Goal: Task Accomplishment & Management: Manage account settings

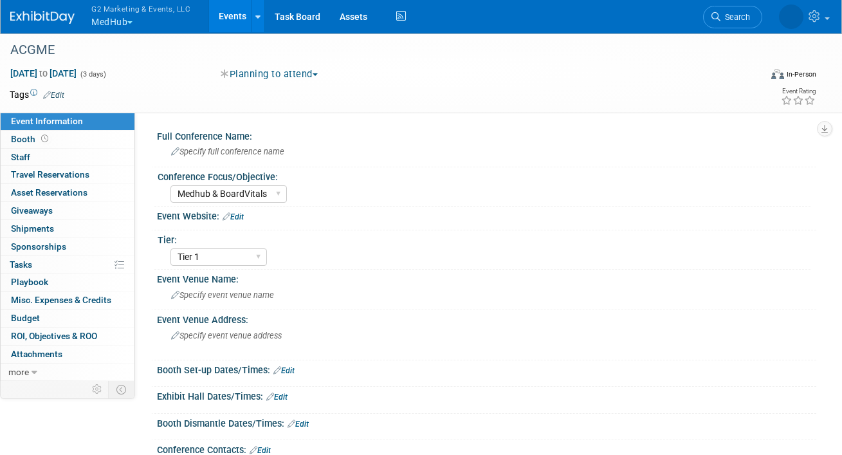
select select "Medhub & BoardVitals"
select select "Tier 1"
click at [117, 24] on button "G2 Marketing & Events, LLC MedHub" at bounding box center [148, 16] width 116 height 33
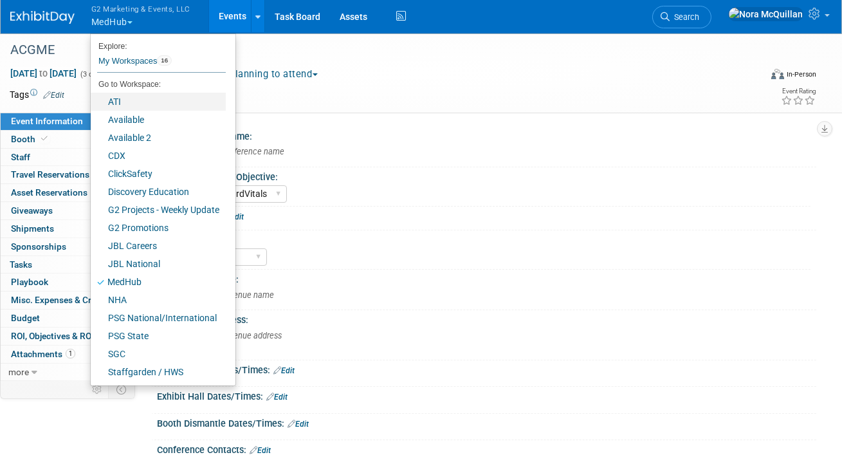
click at [118, 101] on link "ATI" at bounding box center [158, 102] width 135 height 18
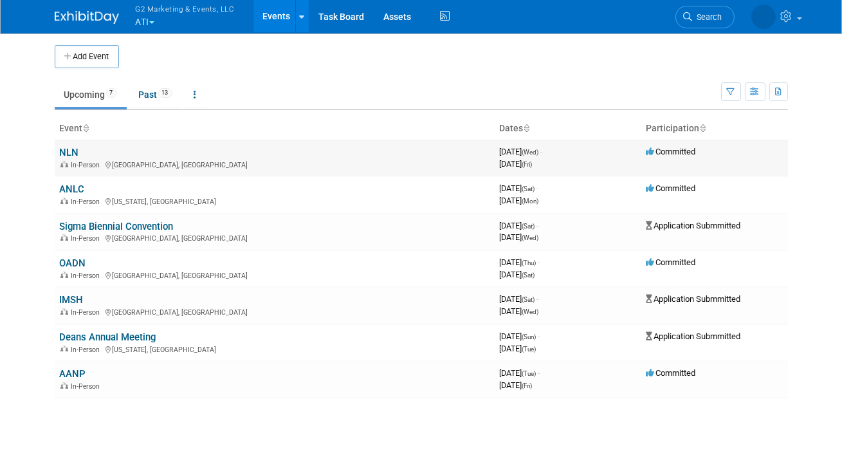
click at [66, 151] on link "NLN" at bounding box center [69, 153] width 19 height 12
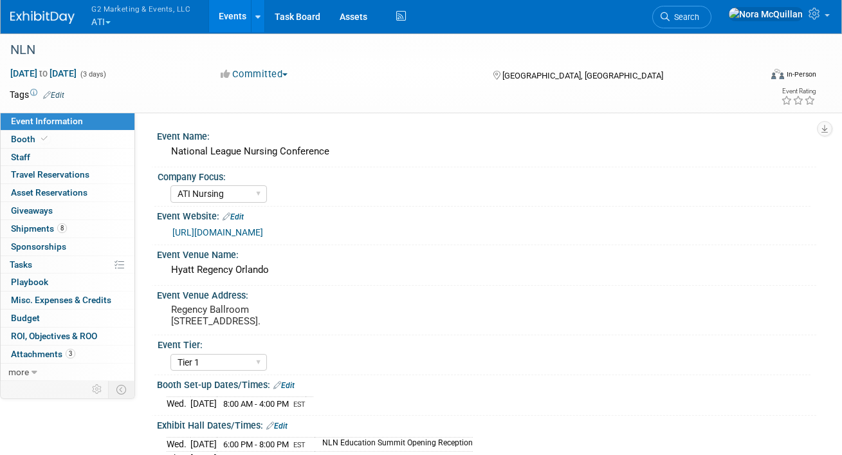
select select "ATI Nursing"
select select "Tier 1"
select select "Show Rented App/Device"
click at [41, 139] on icon at bounding box center [44, 138] width 6 height 7
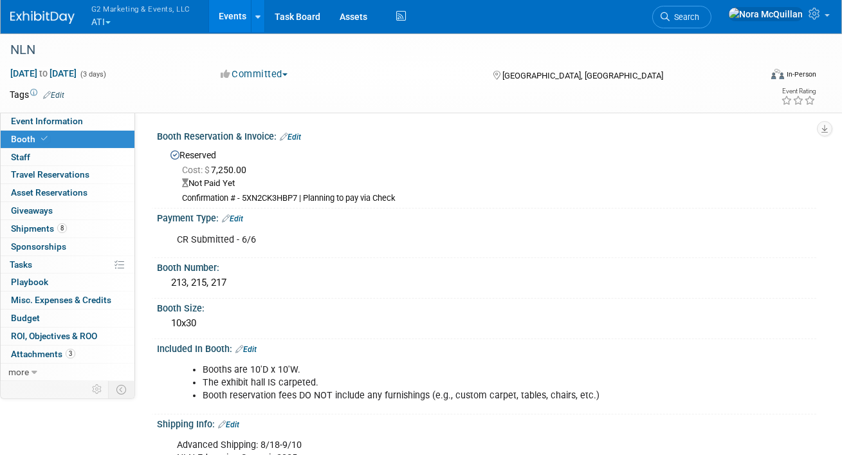
click at [100, 25] on button "G2 Marketing & Events, LLC ATI" at bounding box center [148, 16] width 116 height 33
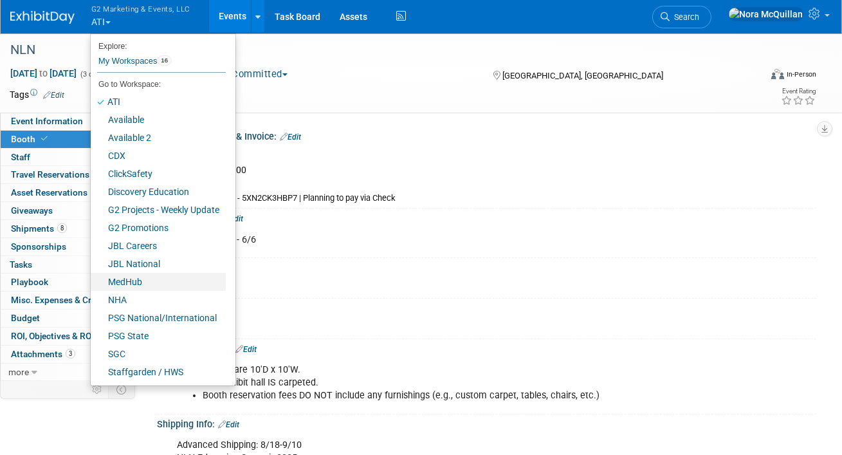
click at [141, 281] on link "MedHub" at bounding box center [158, 282] width 135 height 18
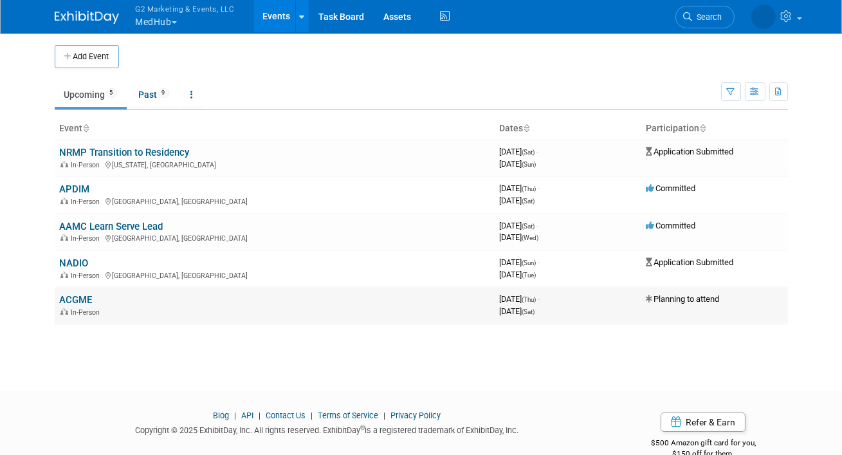
click at [85, 301] on link "ACGME" at bounding box center [76, 300] width 33 height 12
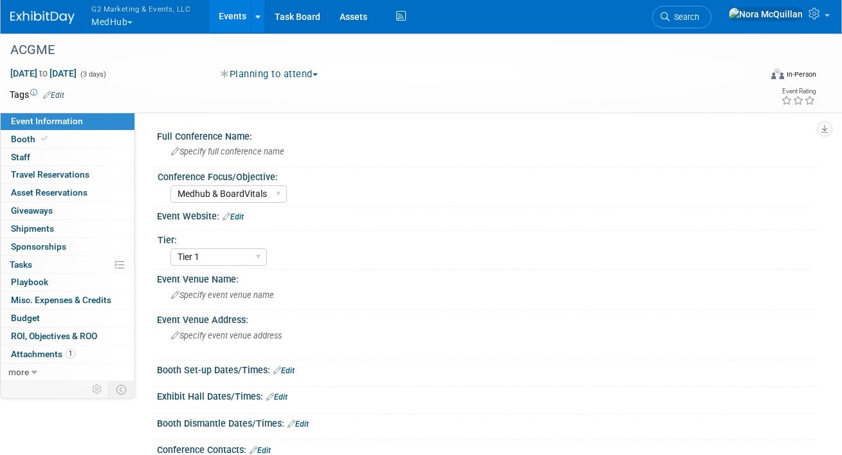
select select "Medhub & BoardVitals"
select select "Tier 1"
click at [42, 351] on span "Attachments 1" at bounding box center [43, 354] width 64 height 10
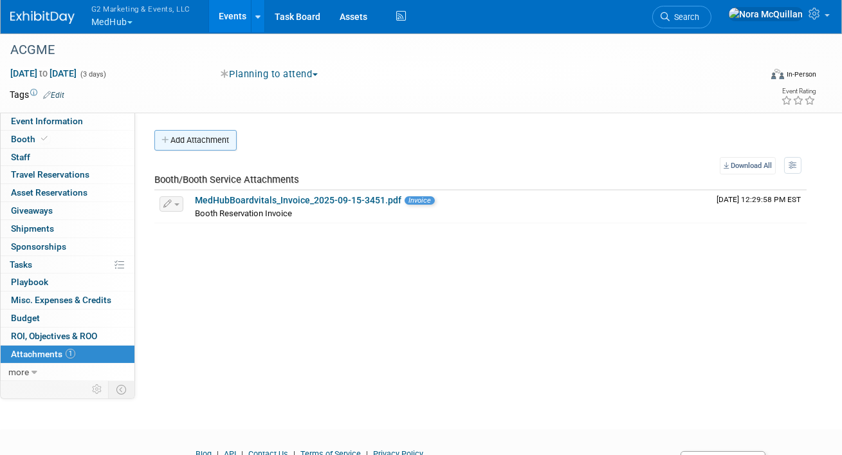
click at [187, 146] on button "Add Attachment" at bounding box center [195, 140] width 82 height 21
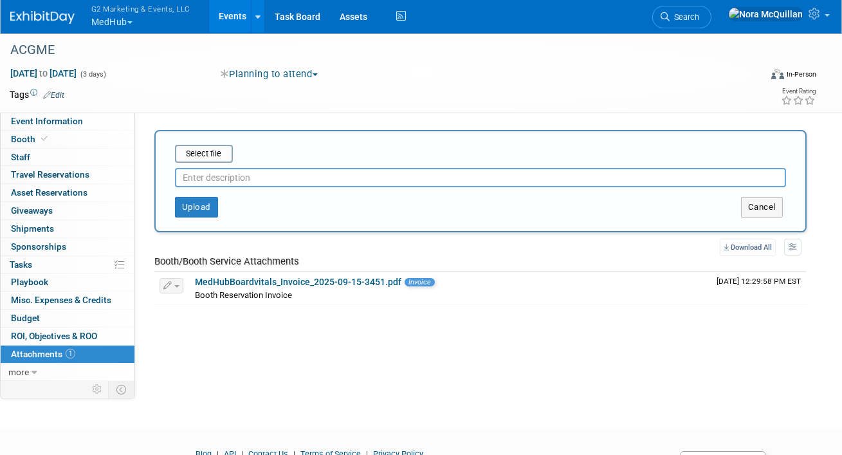
click at [212, 178] on input "text" at bounding box center [480, 177] width 611 height 19
type input "Approval Email"
click at [223, 158] on input "file" at bounding box center [154, 153] width 153 height 15
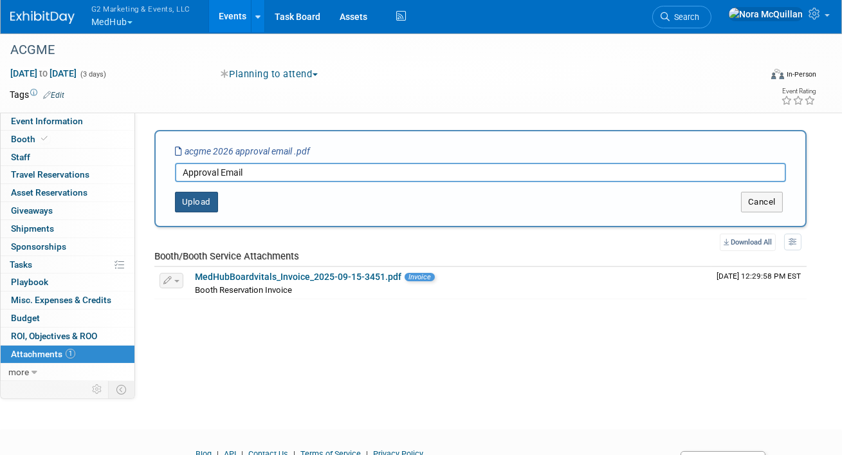
click at [201, 196] on button "Upload" at bounding box center [196, 202] width 43 height 21
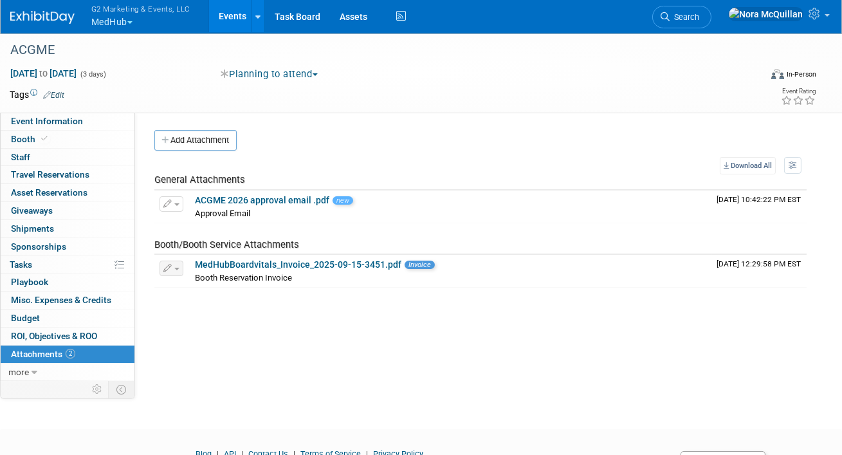
click at [117, 24] on button "G2 Marketing & Events, LLC MedHub" at bounding box center [148, 16] width 116 height 33
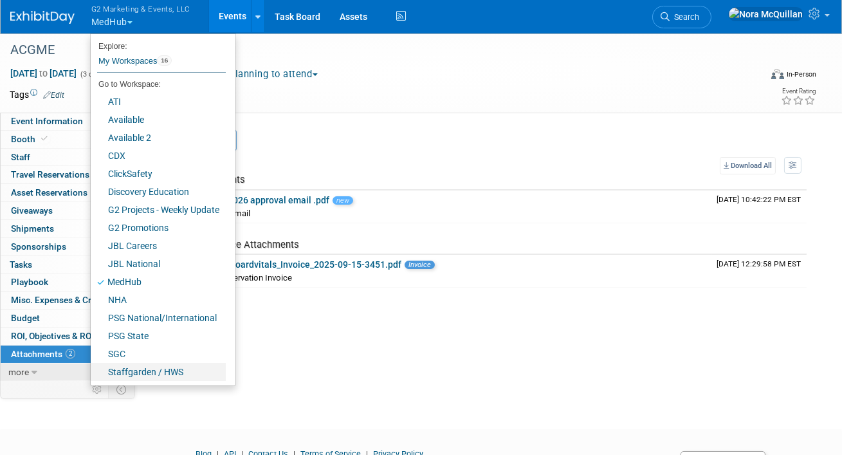
click at [129, 373] on link "Staffgarden / HWS" at bounding box center [158, 372] width 135 height 18
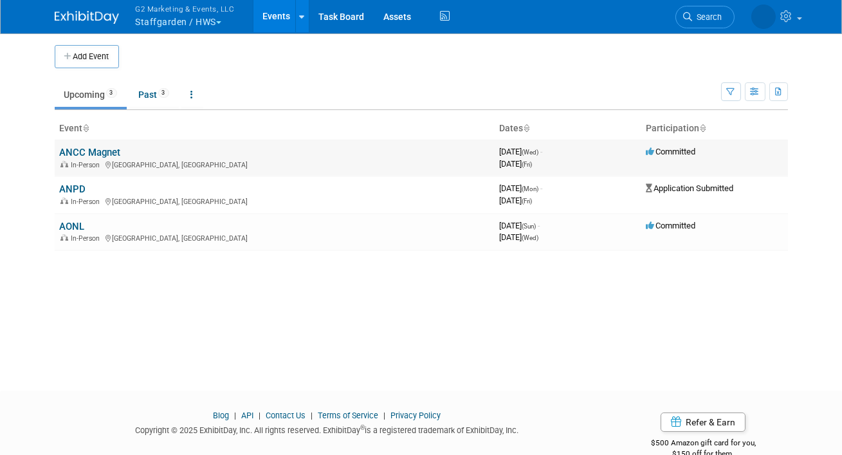
click at [87, 154] on link "ANCC Magnet" at bounding box center [90, 153] width 61 height 12
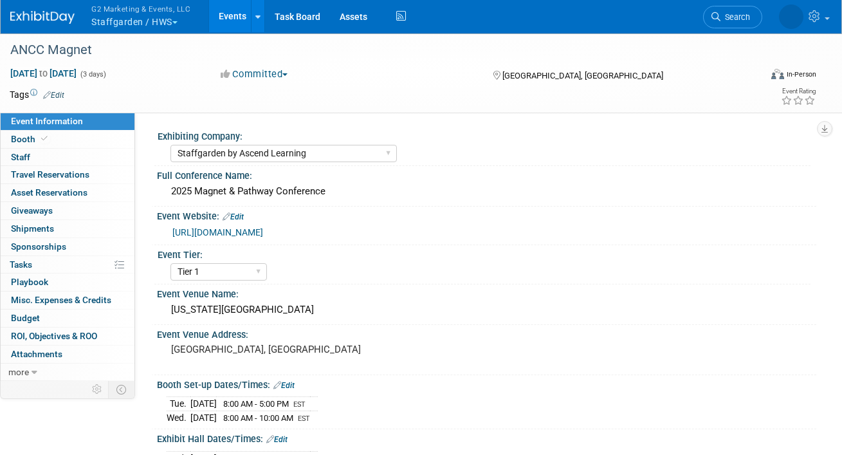
select select "Staffgarden by Ascend Learning"
select select "Tier 1"
select select "No"
click at [62, 136] on link "Booth" at bounding box center [68, 139] width 134 height 17
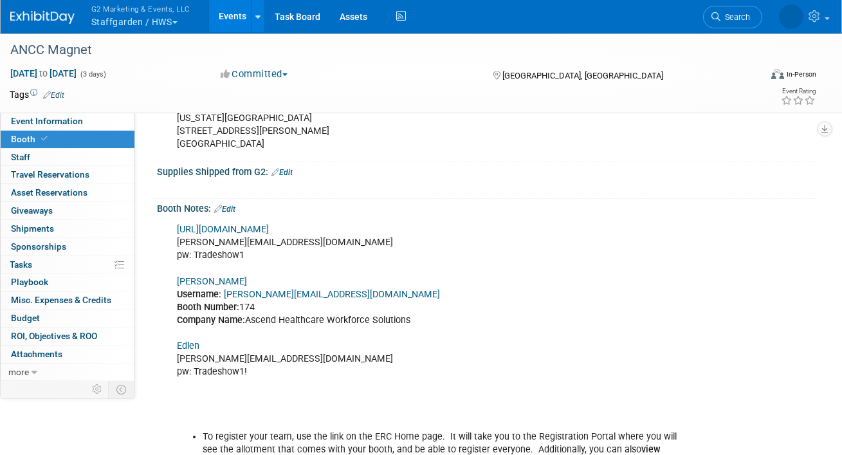
scroll to position [493, 0]
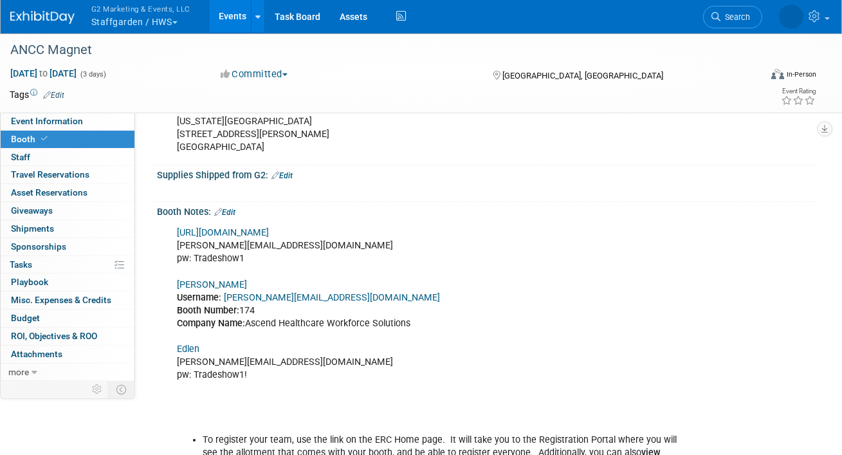
click at [266, 233] on link "https://ancc25.exh.mapyourshow.com/7_0/main/default" at bounding box center [223, 232] width 92 height 11
